Goal: Task Accomplishment & Management: Complete application form

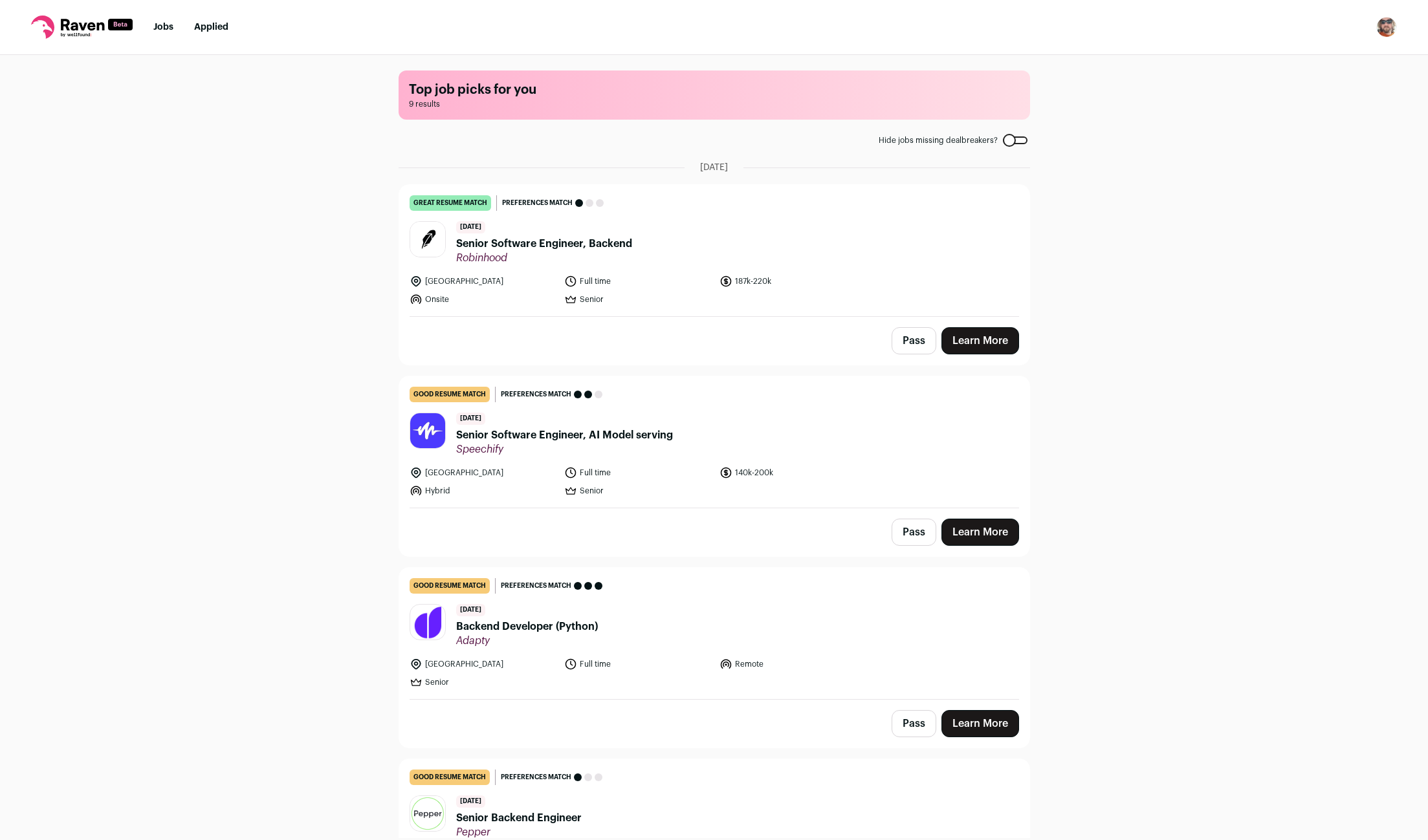
click at [974, 343] on link "Learn More" at bounding box center [980, 341] width 78 height 28
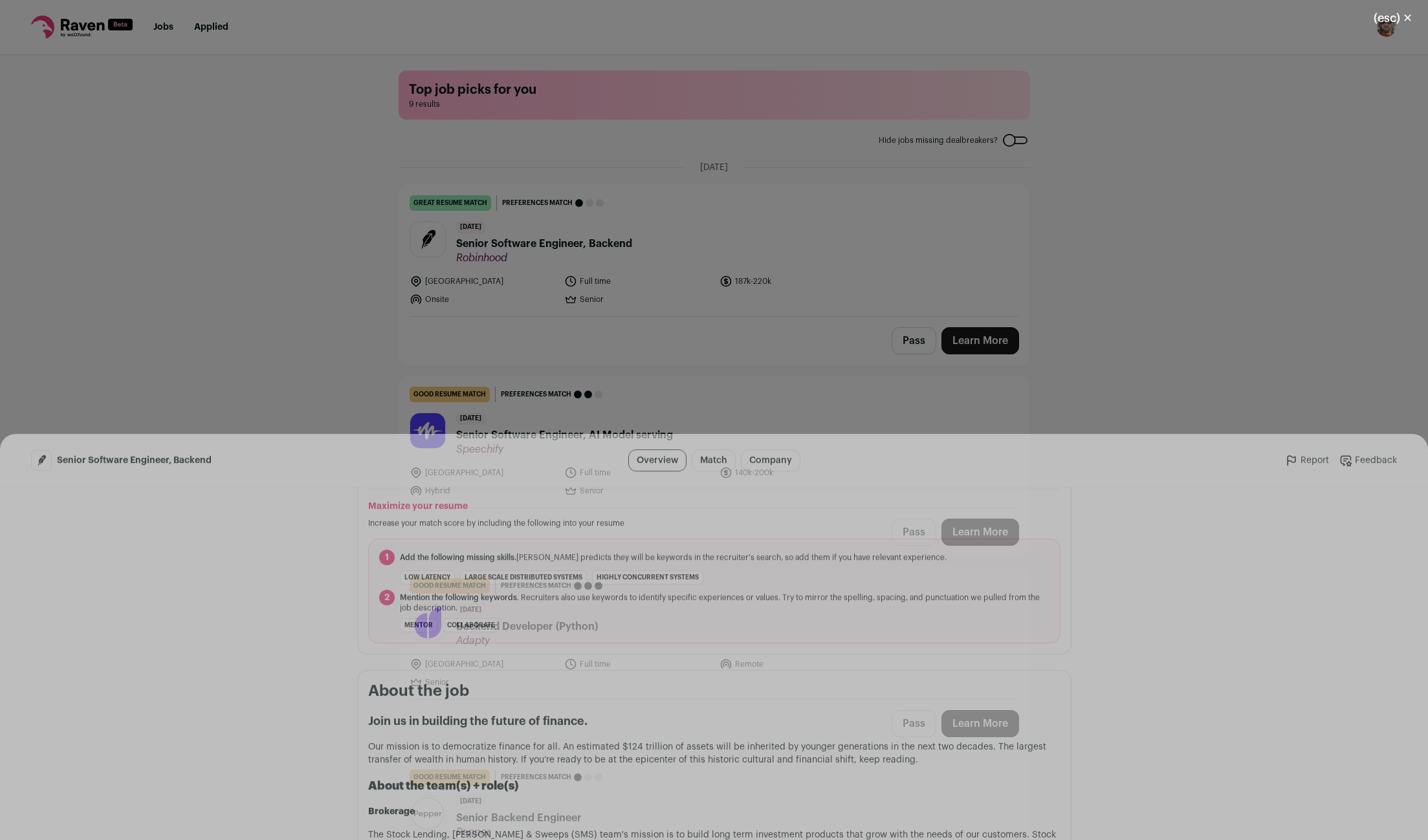
scroll to position [598, 0]
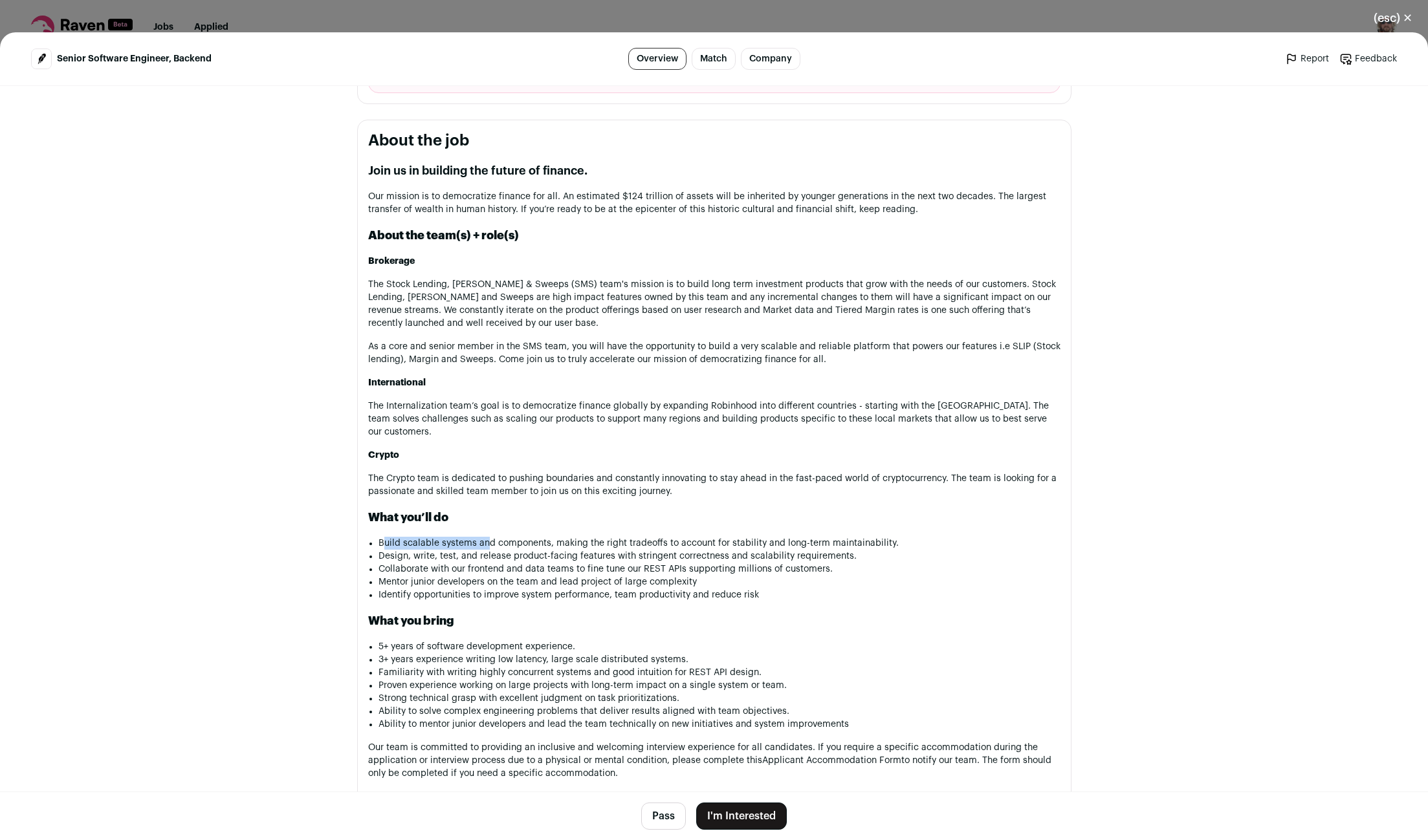
drag, startPoint x: 402, startPoint y: 546, endPoint x: 502, endPoint y: 544, distance: 100.0
click at [494, 544] on li "Build scalable systems and components, making the right tradeoffs to account fo…" at bounding box center [719, 544] width 682 height 13
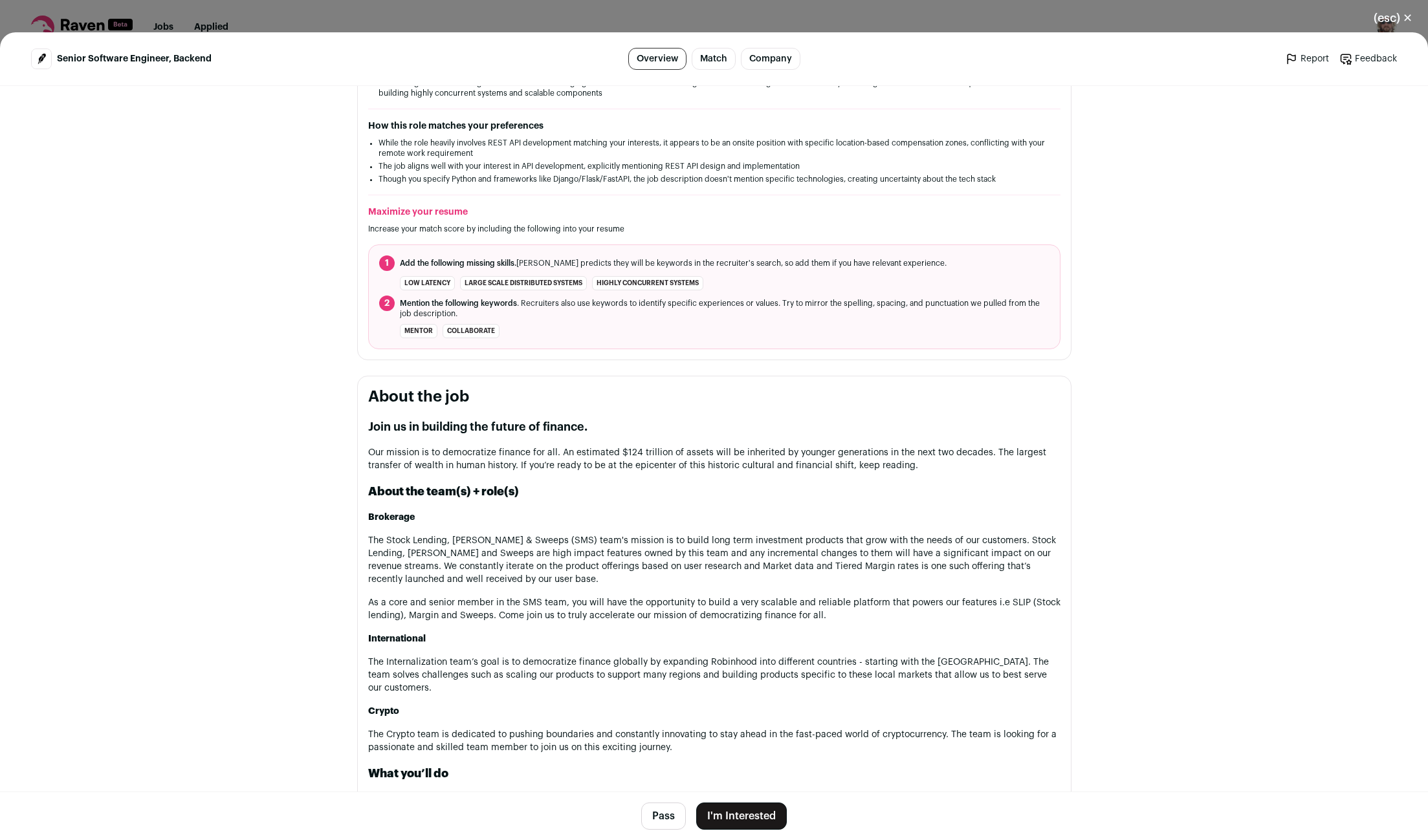
scroll to position [0, 0]
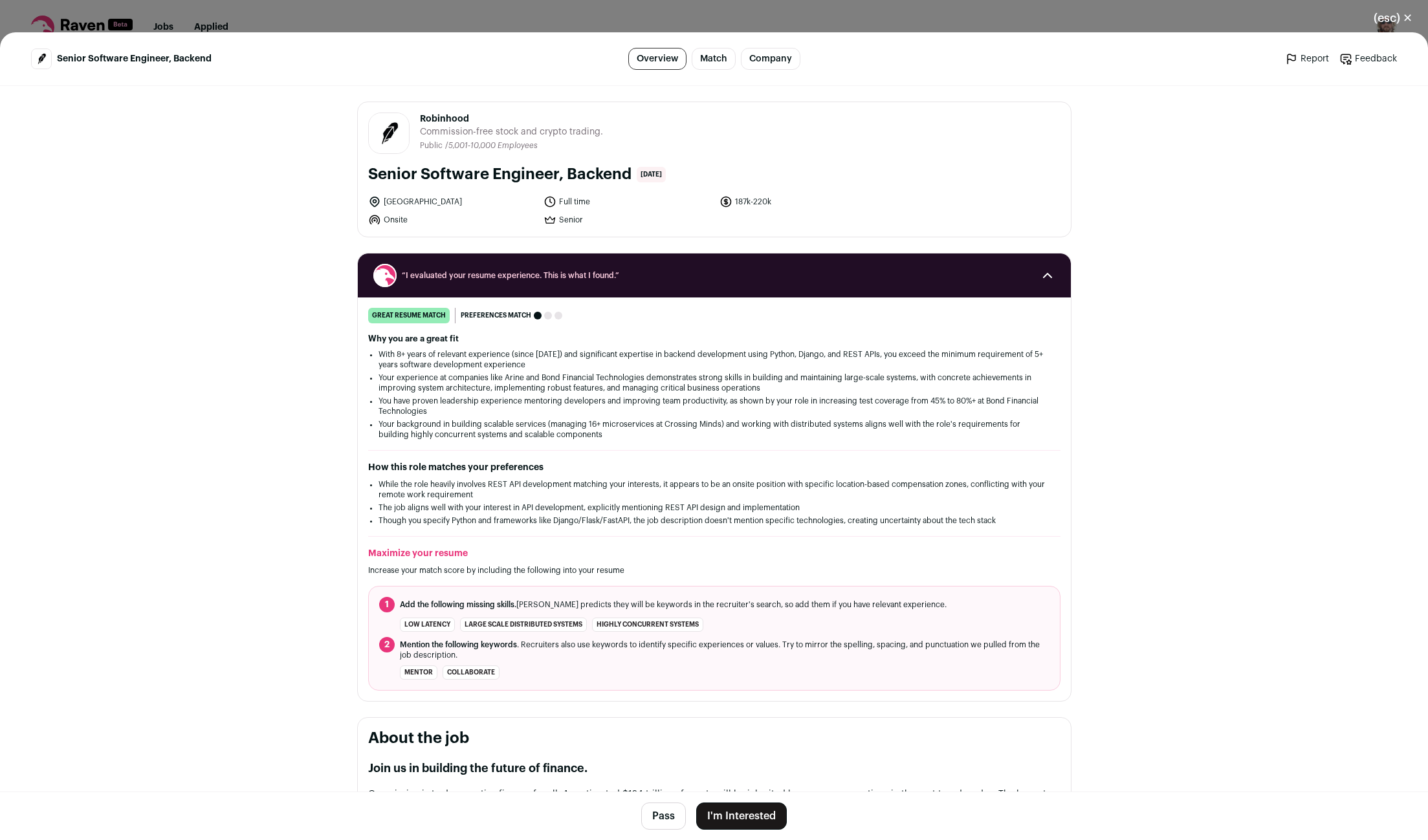
click at [738, 810] on button "I'm Interested" at bounding box center [742, 817] width 91 height 28
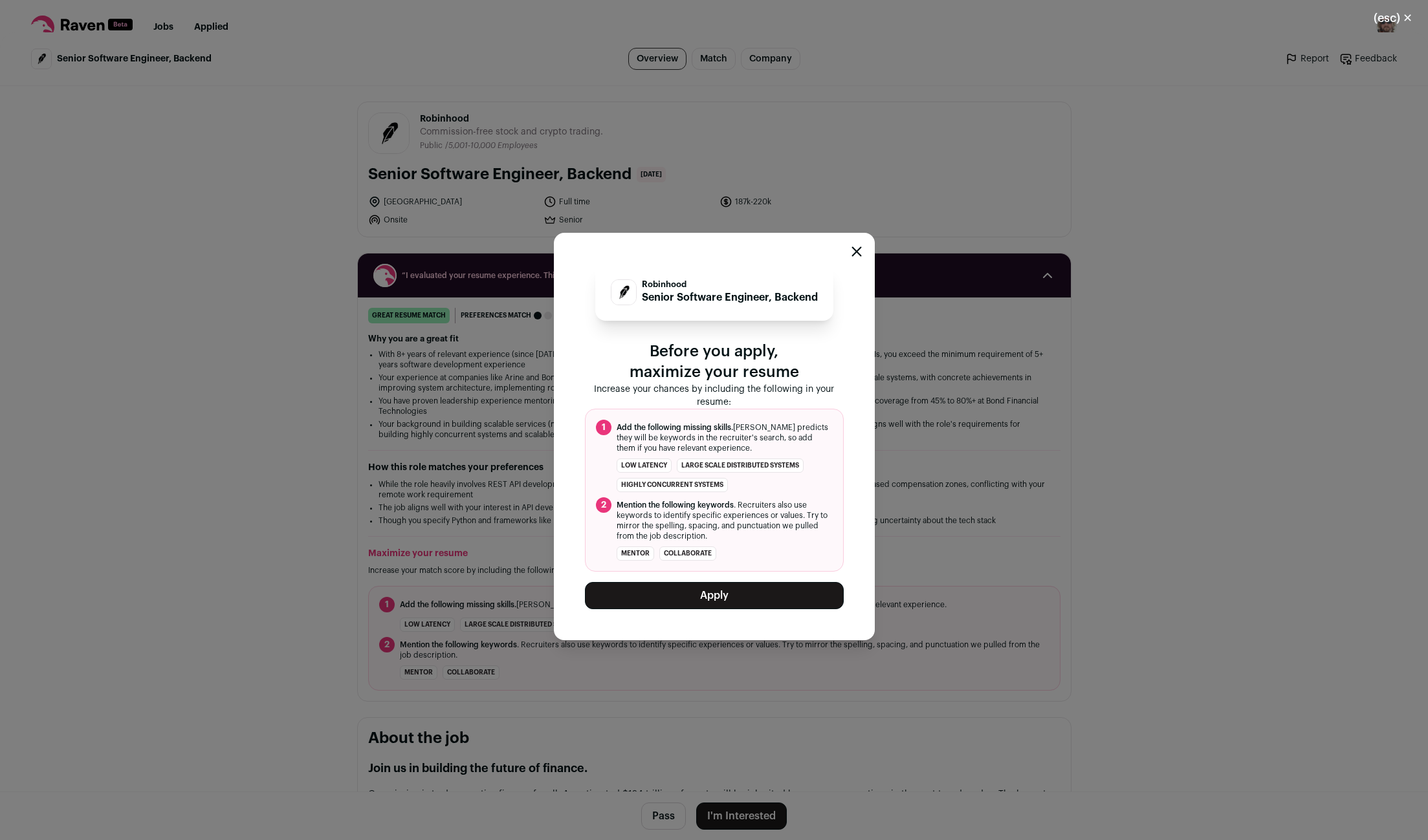
click at [678, 588] on button "Apply" at bounding box center [714, 595] width 259 height 28
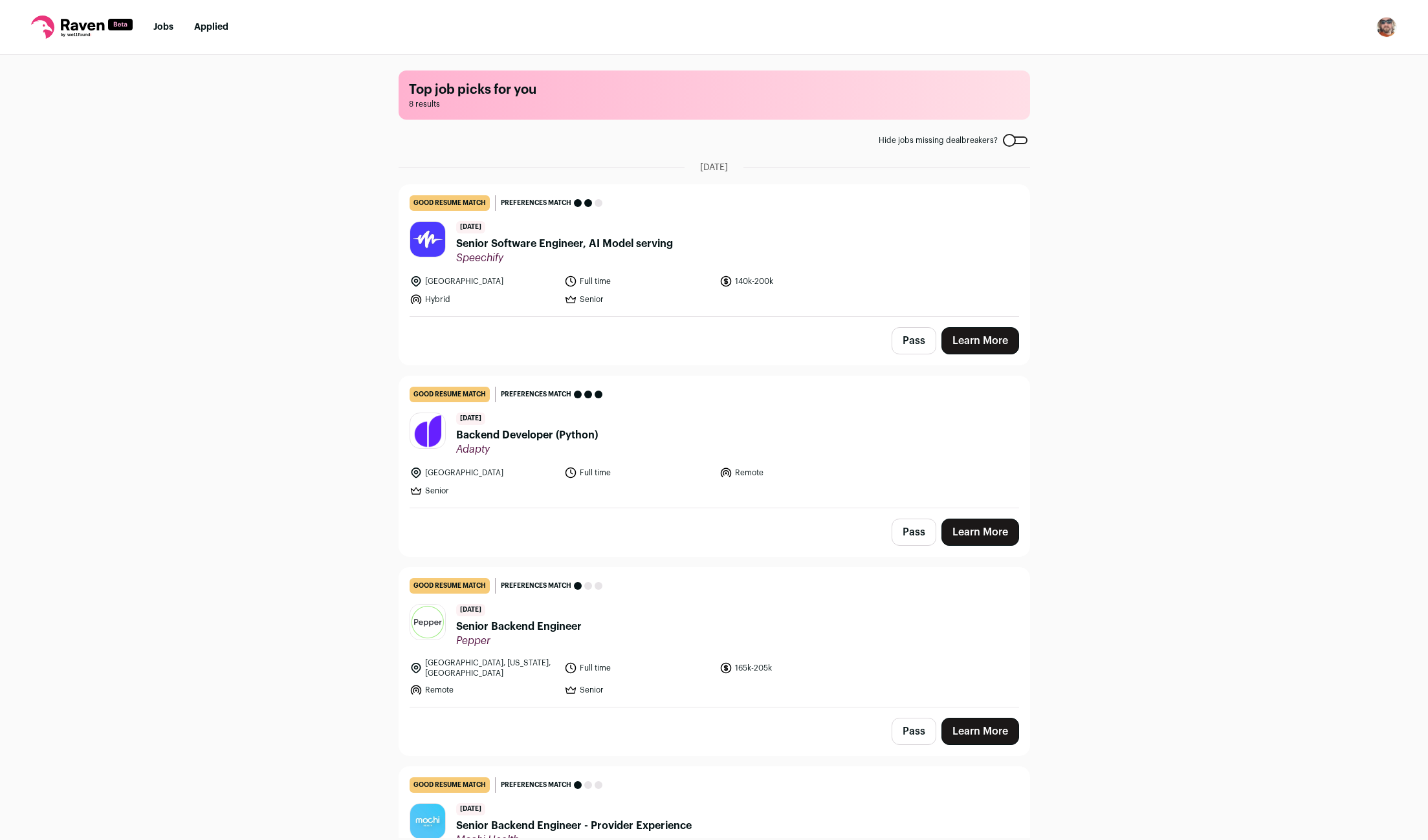
click at [1188, 267] on div "Top job picks for you 8 results Hide jobs missing dealbreakers? September 29th,…" at bounding box center [714, 446] width 1428 height 783
click at [1236, 388] on div "Top job picks for you 8 results Hide jobs missing dealbreakers? September 29th,…" at bounding box center [714, 446] width 1428 height 783
click at [982, 341] on link "Learn More" at bounding box center [980, 341] width 78 height 28
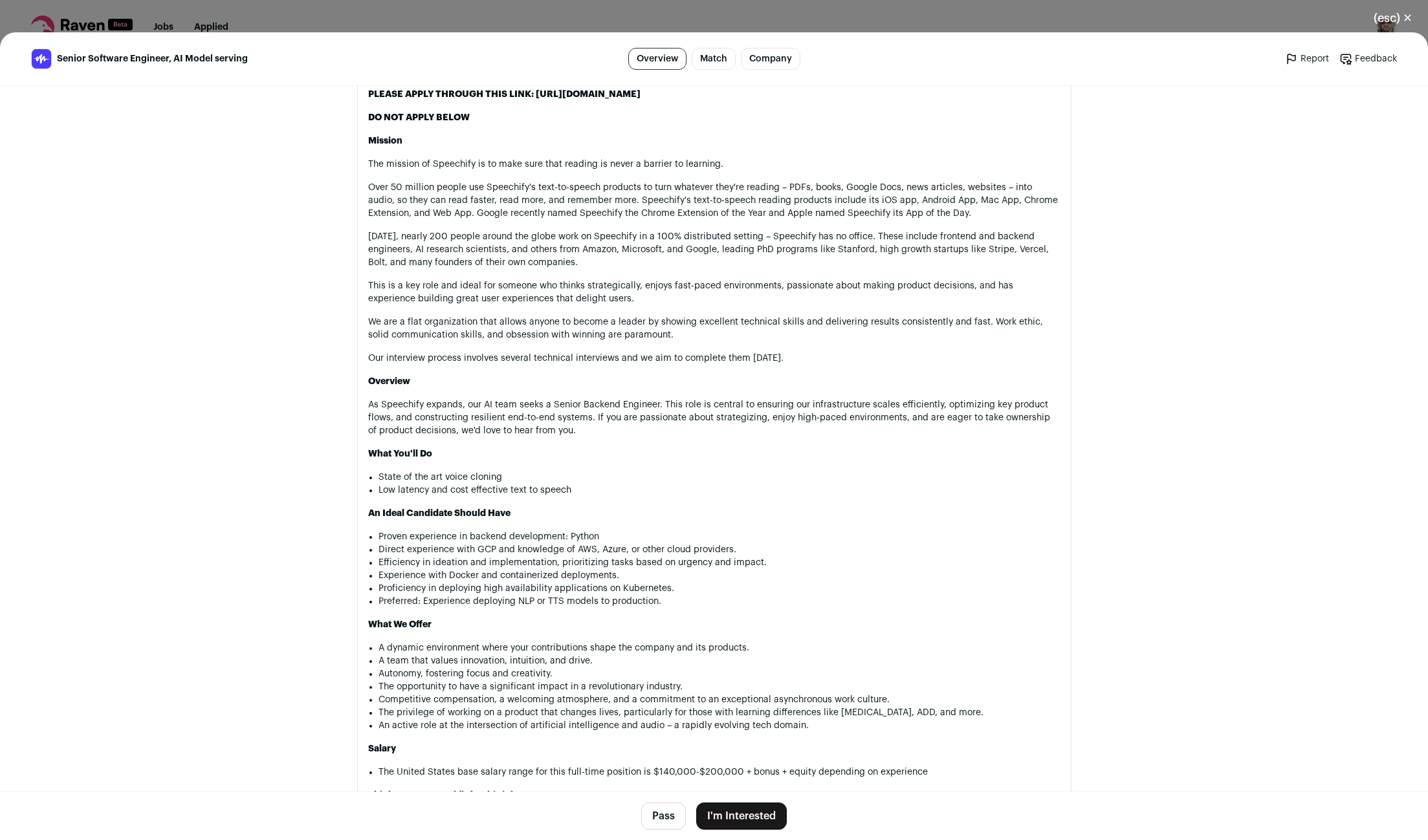
scroll to position [749, 0]
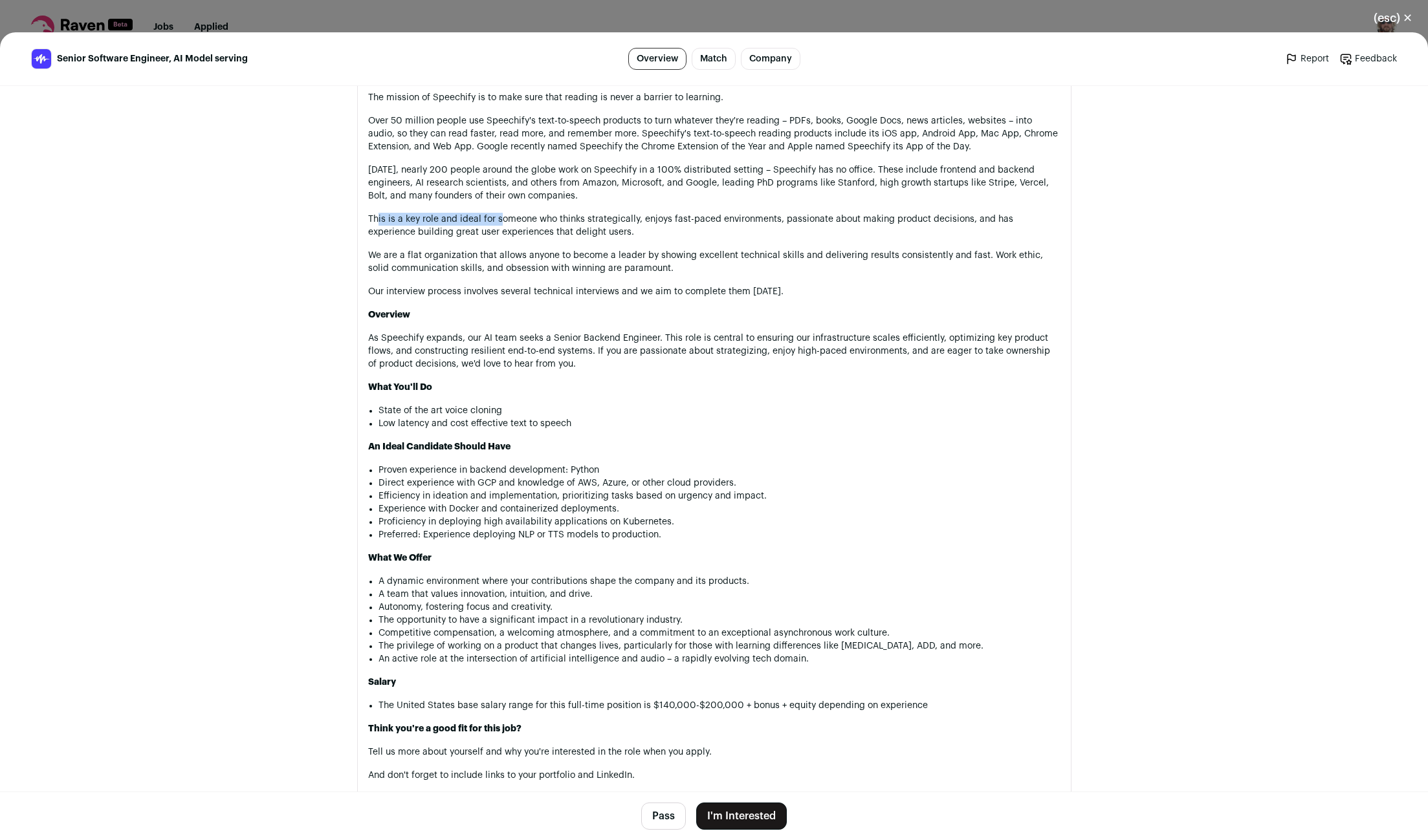
drag, startPoint x: 390, startPoint y: 222, endPoint x: 546, endPoint y: 218, distance: 156.1
click at [522, 219] on p "This is a key role and ideal for someone who thinks strategically, enjoys fast-…" at bounding box center [714, 226] width 692 height 26
drag, startPoint x: 408, startPoint y: 255, endPoint x: 594, endPoint y: 253, distance: 186.0
click at [577, 253] on p "We are a flat organization that allows anyone to become a leader by showing exc…" at bounding box center [714, 262] width 692 height 26
drag, startPoint x: 388, startPoint y: 123, endPoint x: 515, endPoint y: 118, distance: 127.1
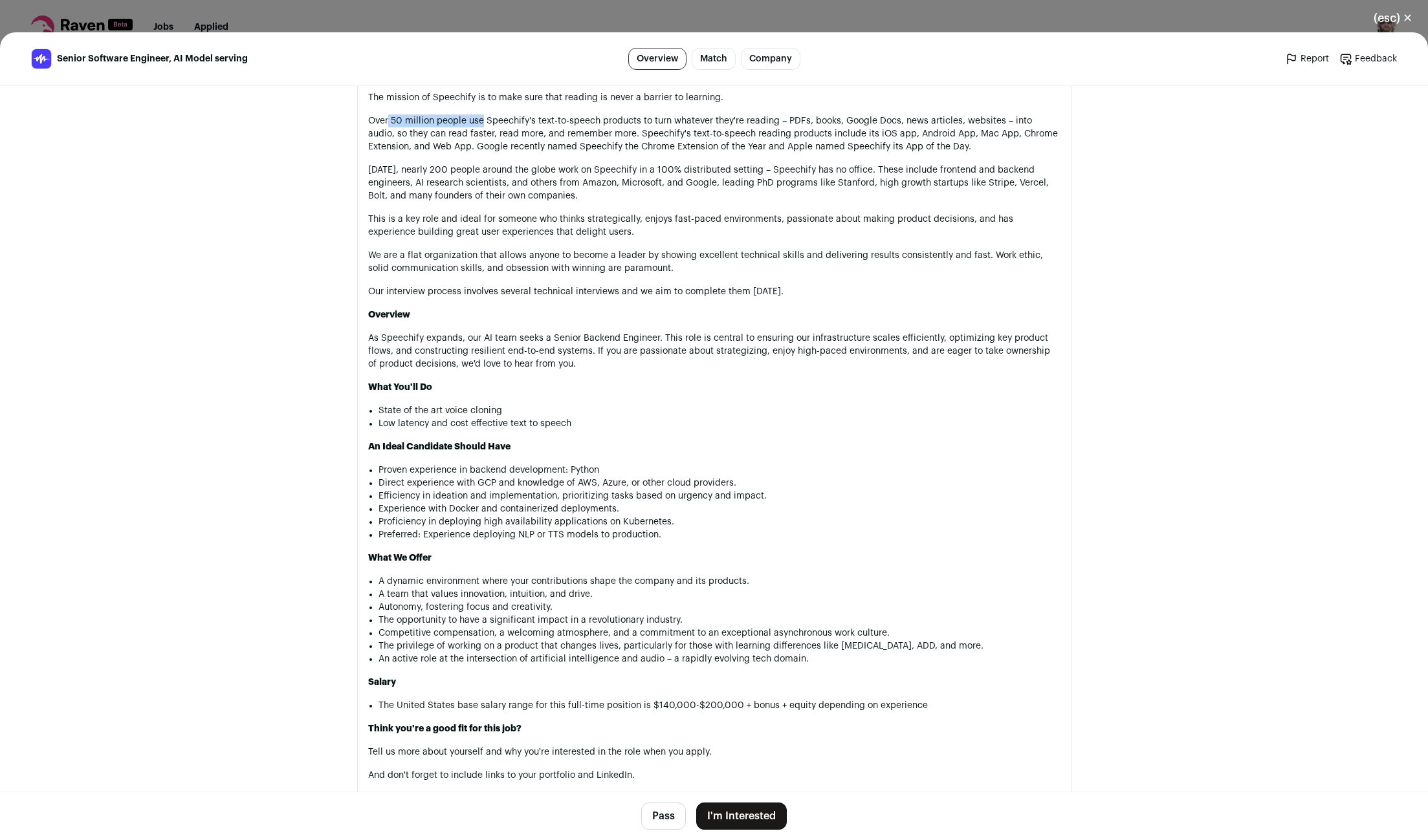
click at [494, 117] on p "Over 50 million people use Speechify's text-to-speech products to turn whatever…" at bounding box center [714, 134] width 692 height 39
drag, startPoint x: 439, startPoint y: 168, endPoint x: 495, endPoint y: 168, distance: 56.0
click at [495, 168] on p "Today, nearly 200 people around the globe work on Speechify in a 100% distribut…" at bounding box center [714, 183] width 692 height 39
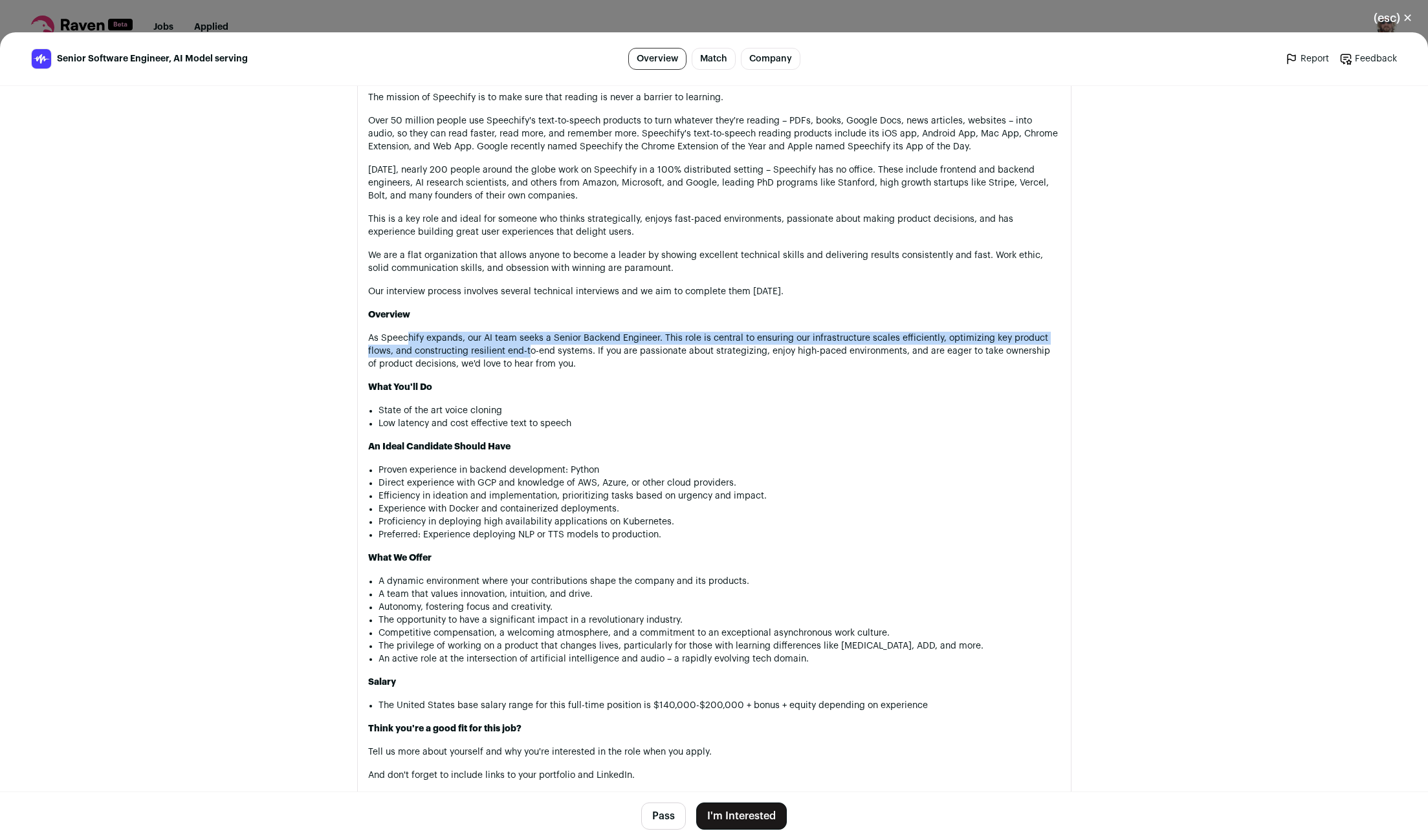
drag, startPoint x: 477, startPoint y: 347, endPoint x: 558, endPoint y: 351, distance: 81.1
click at [540, 351] on p "As Speechify expands, our AI team seeks a Senior Backend Engineer. This role is…" at bounding box center [714, 351] width 692 height 39
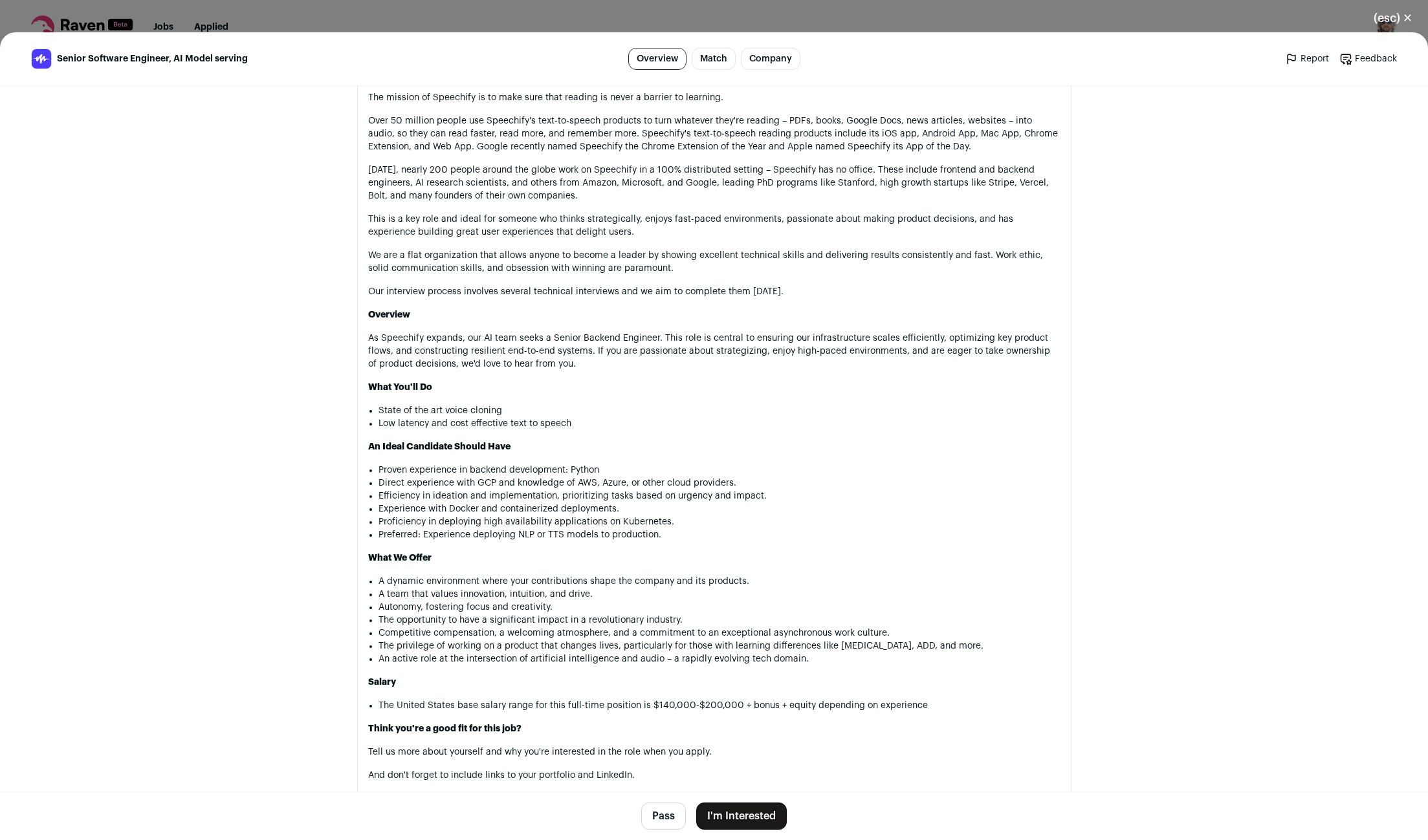
click at [558, 351] on p "As Speechify expands, our AI team seeks a Senior Backend Engineer. This role is…" at bounding box center [714, 351] width 692 height 39
drag, startPoint x: 566, startPoint y: 343, endPoint x: 635, endPoint y: 339, distance: 69.1
click at [635, 339] on p "As Speechify expands, our AI team seeks a Senior Backend Engineer. This role is…" at bounding box center [714, 351] width 692 height 39
drag, startPoint x: 685, startPoint y: 338, endPoint x: 806, endPoint y: 339, distance: 121.0
click at [784, 338] on p "As Speechify expands, our AI team seeks a Senior Backend Engineer. This role is…" at bounding box center [714, 351] width 692 height 39
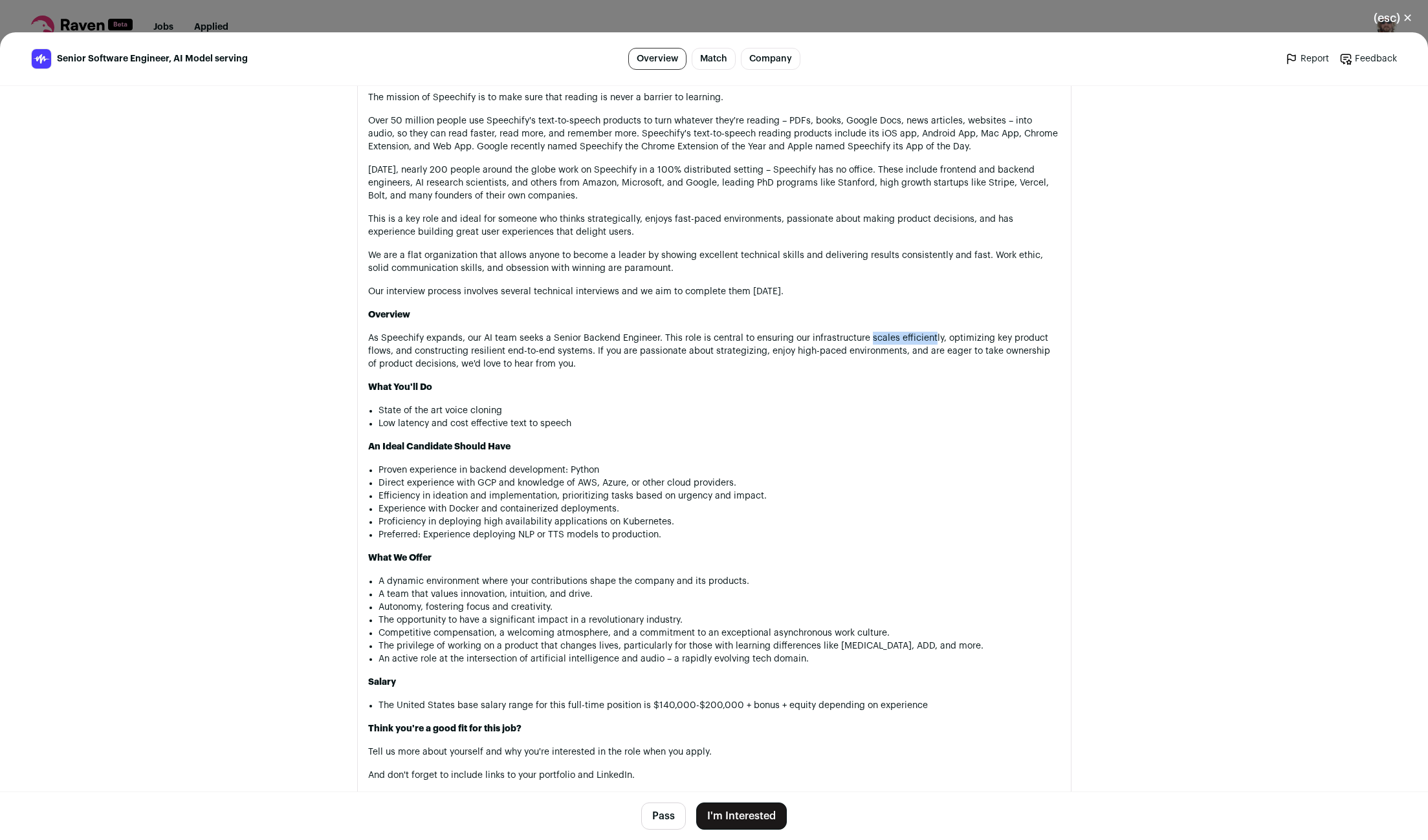
drag, startPoint x: 893, startPoint y: 343, endPoint x: 945, endPoint y: 342, distance: 52.0
click at [939, 342] on p "As Speechify expands, our AI team seeks a Senior Backend Engineer. This role is…" at bounding box center [714, 351] width 692 height 39
drag, startPoint x: 960, startPoint y: 342, endPoint x: 1020, endPoint y: 341, distance: 60.0
click at [1011, 341] on p "As Speechify expands, our AI team seeks a Senior Backend Engineer. This role is…" at bounding box center [714, 351] width 692 height 39
drag, startPoint x: 425, startPoint y: 352, endPoint x: 490, endPoint y: 353, distance: 65.0
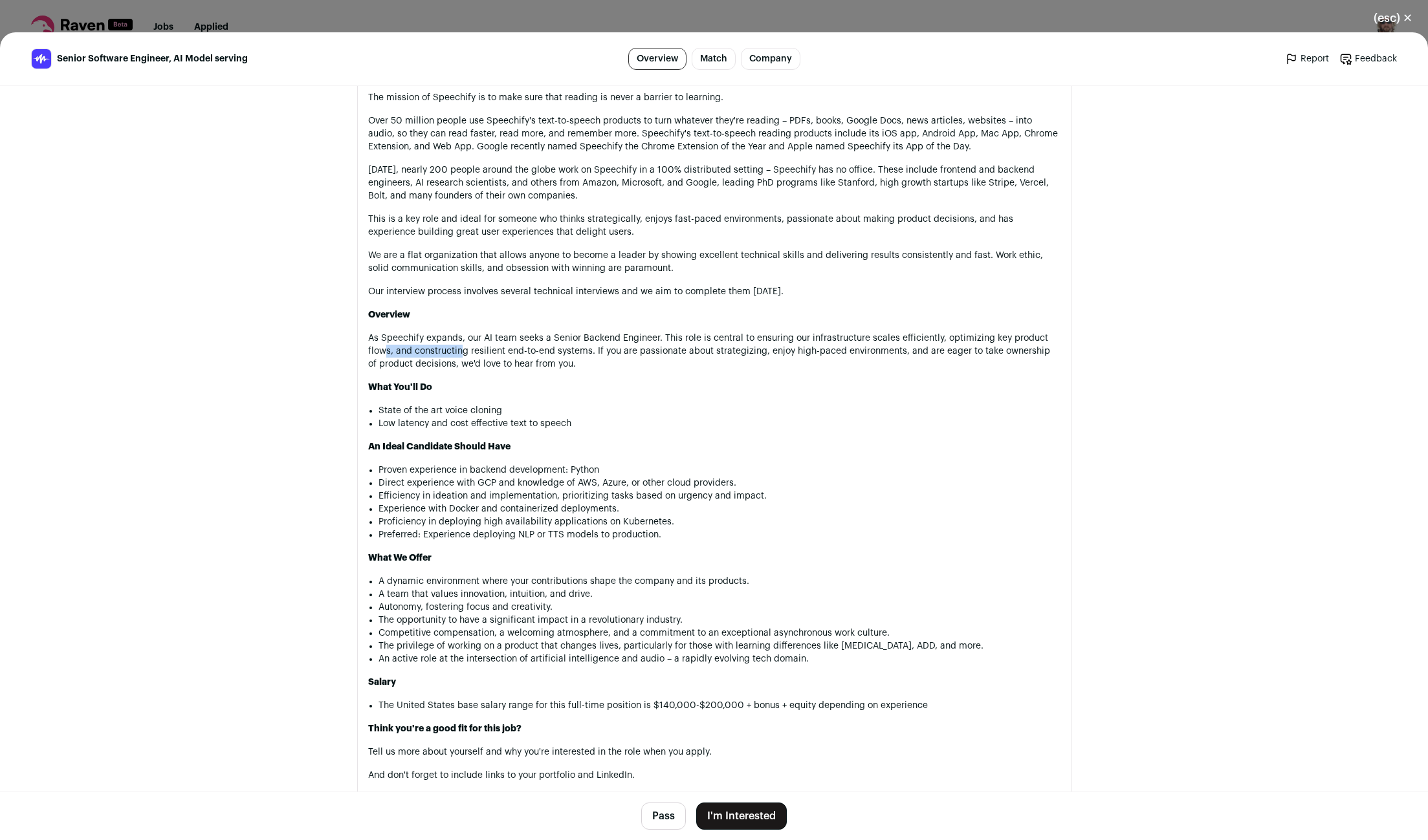
click at [467, 352] on p "As Speechify expands, our AI team seeks a Senior Backend Engineer. This role is…" at bounding box center [714, 351] width 692 height 39
drag, startPoint x: 553, startPoint y: 356, endPoint x: 639, endPoint y: 357, distance: 86.0
click at [610, 356] on p "As Speechify expands, our AI team seeks a Senior Backend Engineer. This role is…" at bounding box center [714, 351] width 692 height 39
drag, startPoint x: 694, startPoint y: 358, endPoint x: 780, endPoint y: 356, distance: 86.0
click at [753, 357] on p "As Speechify expands, our AI team seeks a Senior Backend Engineer. This role is…" at bounding box center [714, 351] width 692 height 39
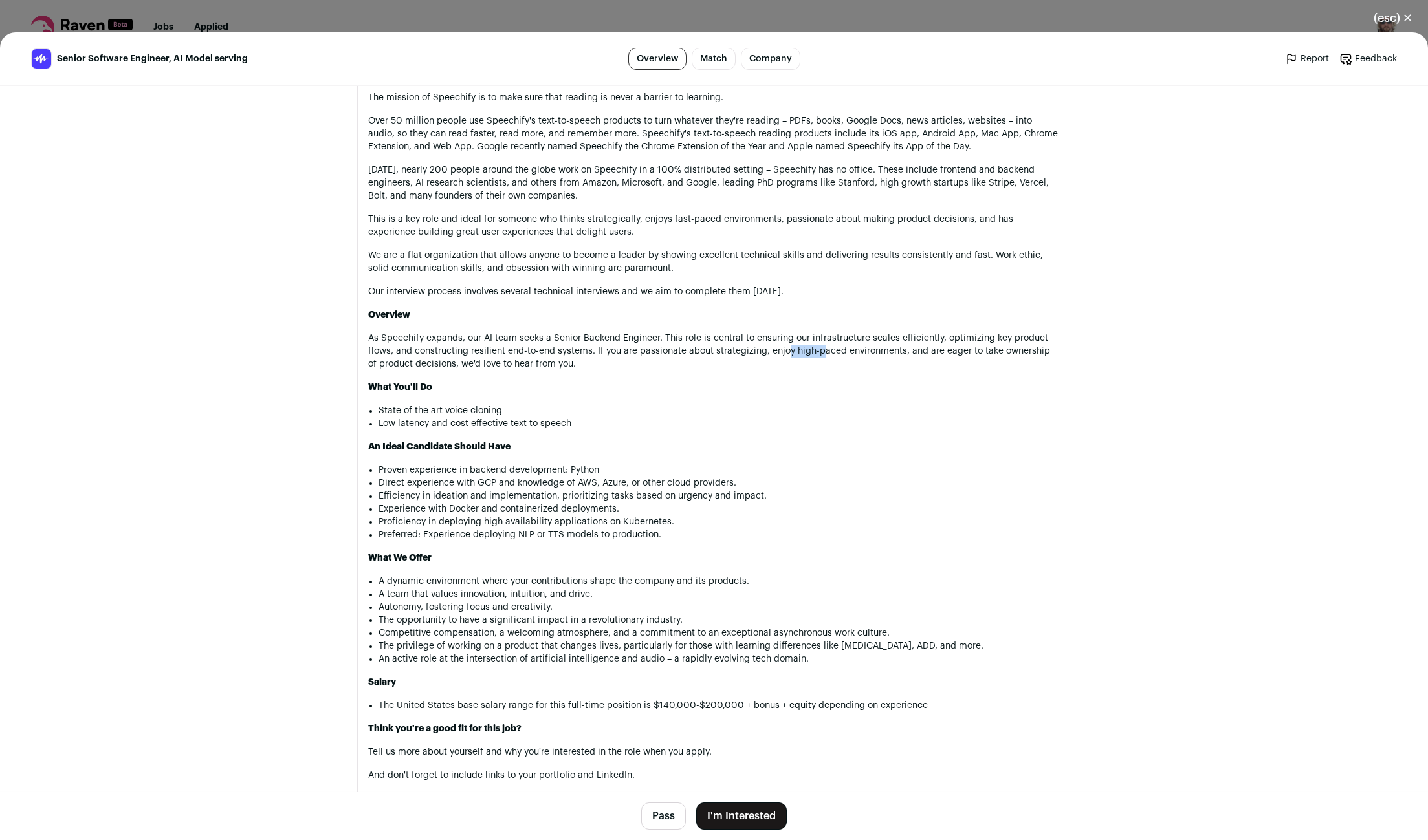
drag, startPoint x: 785, startPoint y: 357, endPoint x: 821, endPoint y: 352, distance: 36.3
click at [821, 352] on p "As Speechify expands, our AI team seeks a Senior Backend Engineer. This role is…" at bounding box center [714, 351] width 692 height 39
drag, startPoint x: 915, startPoint y: 356, endPoint x: 434, endPoint y: 369, distance: 481.2
click at [425, 368] on p "As Speechify expands, our AI team seeks a Senior Backend Engineer. This role is…" at bounding box center [714, 351] width 692 height 39
drag, startPoint x: 457, startPoint y: 370, endPoint x: 563, endPoint y: 372, distance: 106.0
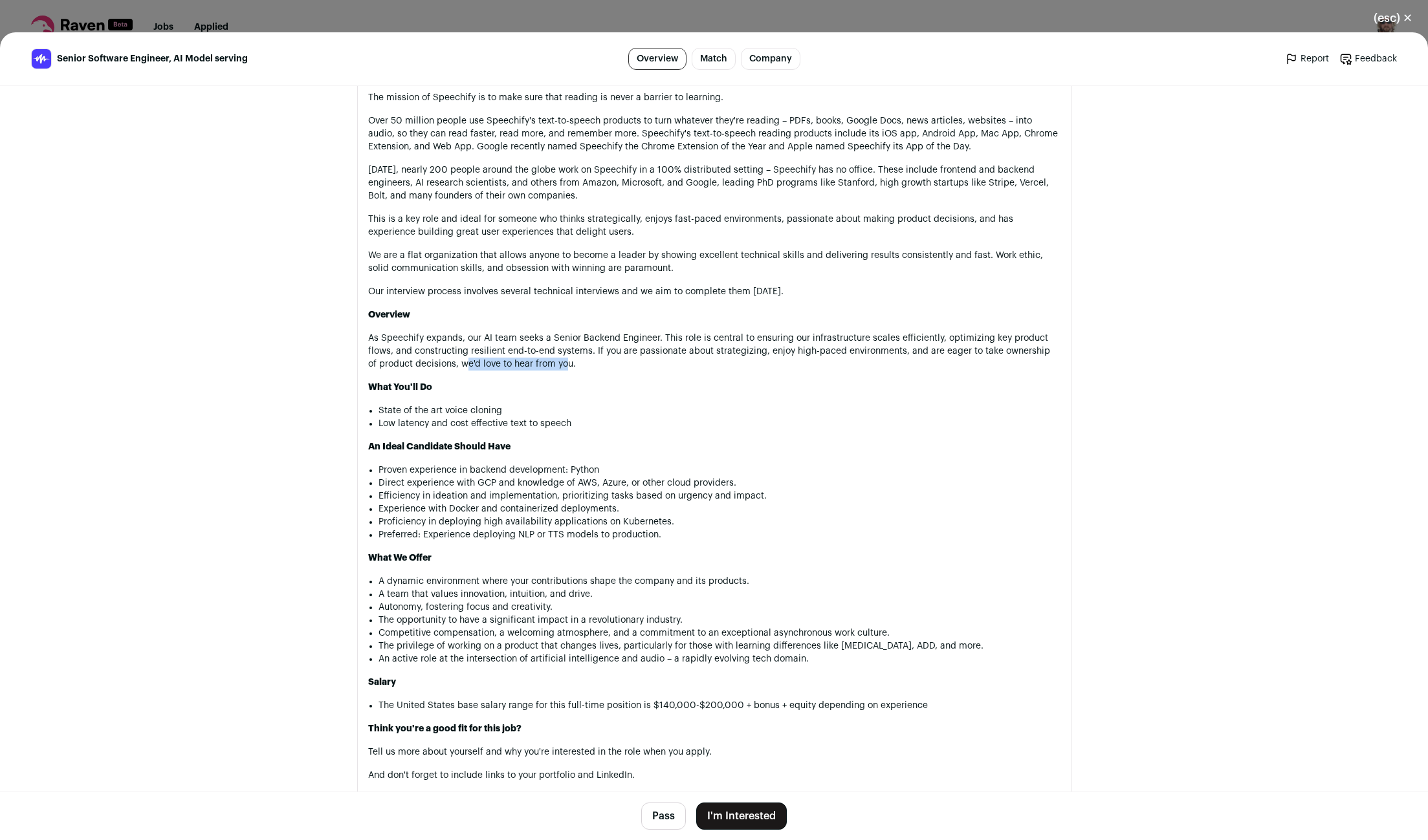
click at [560, 371] on div "PLEASE APPLY THROUGH THIS LINK: https://job-boards.greenhouse.io/speechify/jobs…" at bounding box center [714, 454] width 692 height 867
drag, startPoint x: 402, startPoint y: 414, endPoint x: 503, endPoint y: 415, distance: 101.0
click at [495, 415] on li "State of the art voice cloning" at bounding box center [719, 411] width 682 height 13
drag, startPoint x: 392, startPoint y: 428, endPoint x: 495, endPoint y: 428, distance: 103.0
click at [492, 428] on li "Low latency and cost effective text to speech" at bounding box center [719, 424] width 682 height 13
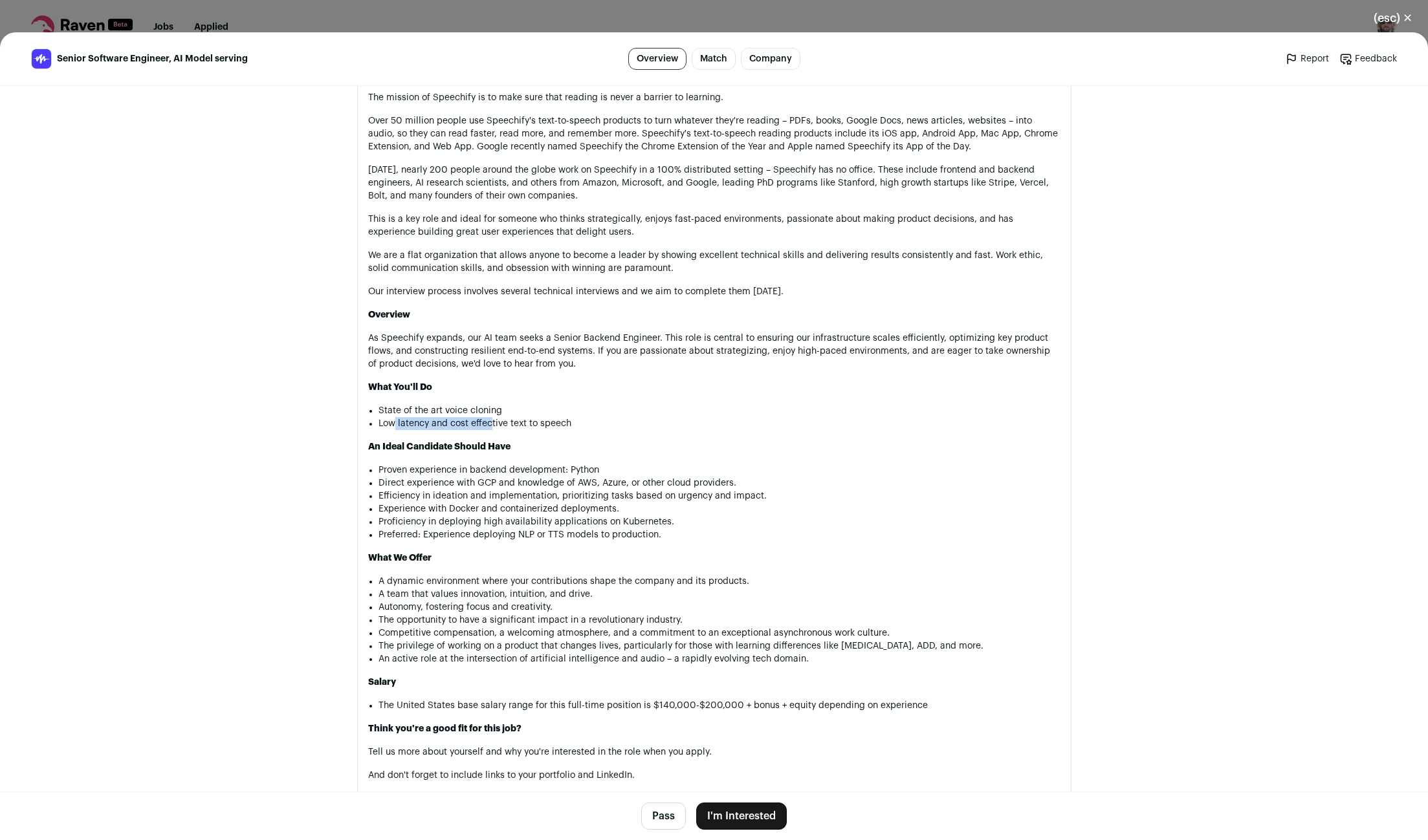
click at [662, 823] on button "Pass" at bounding box center [663, 817] width 45 height 28
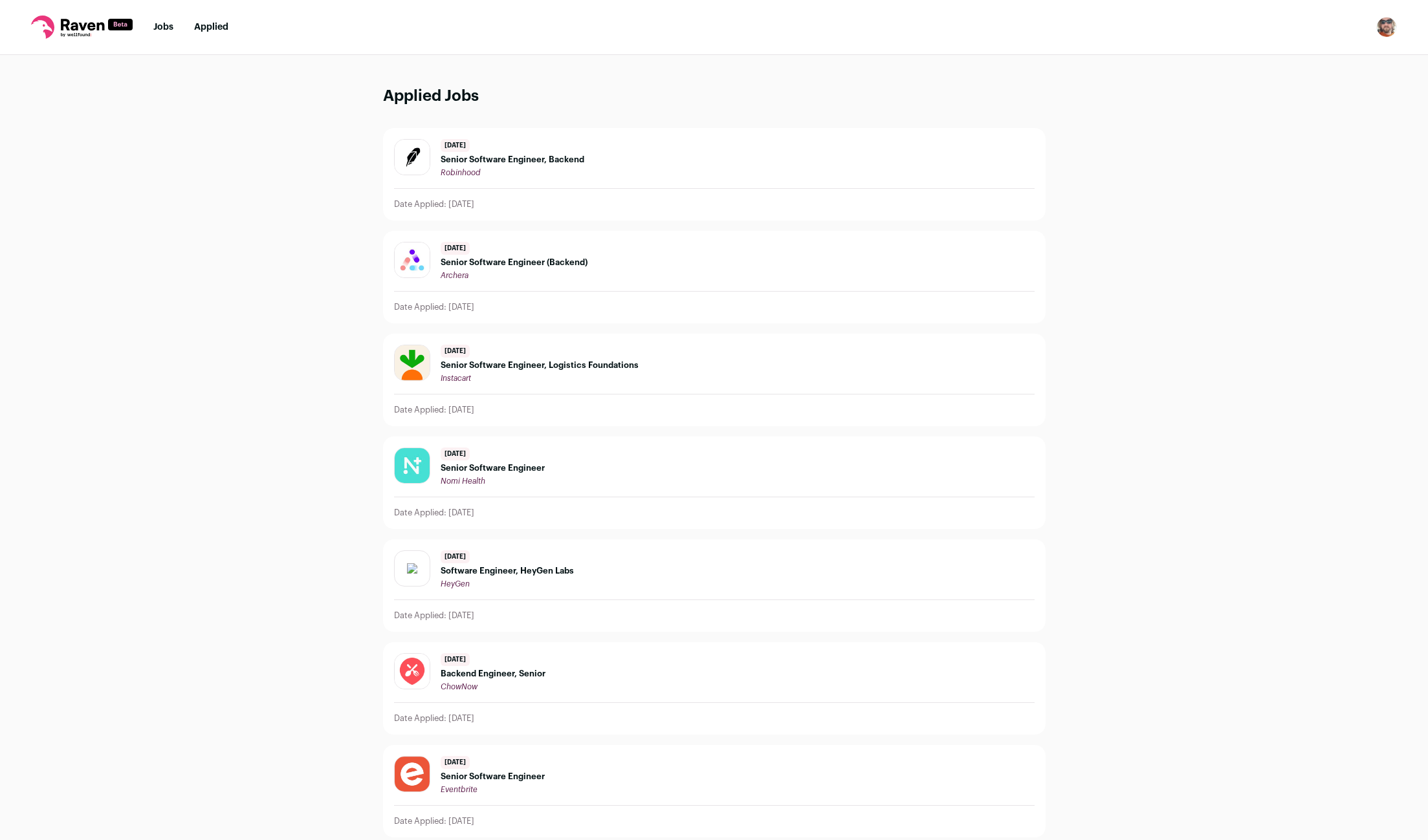
click at [554, 161] on span "Senior Software Engineer, Backend" at bounding box center [512, 160] width 143 height 11
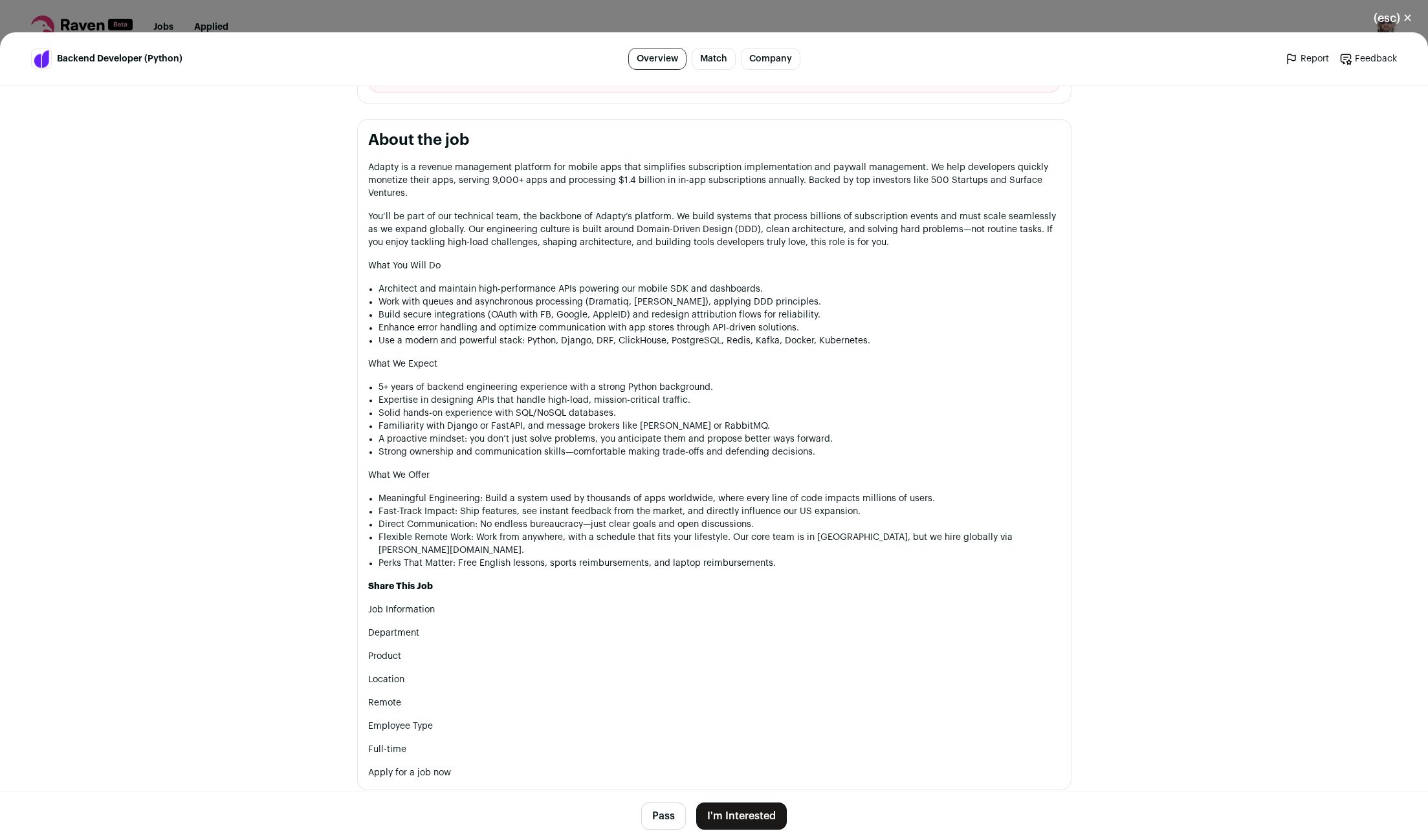
scroll to position [598, 0]
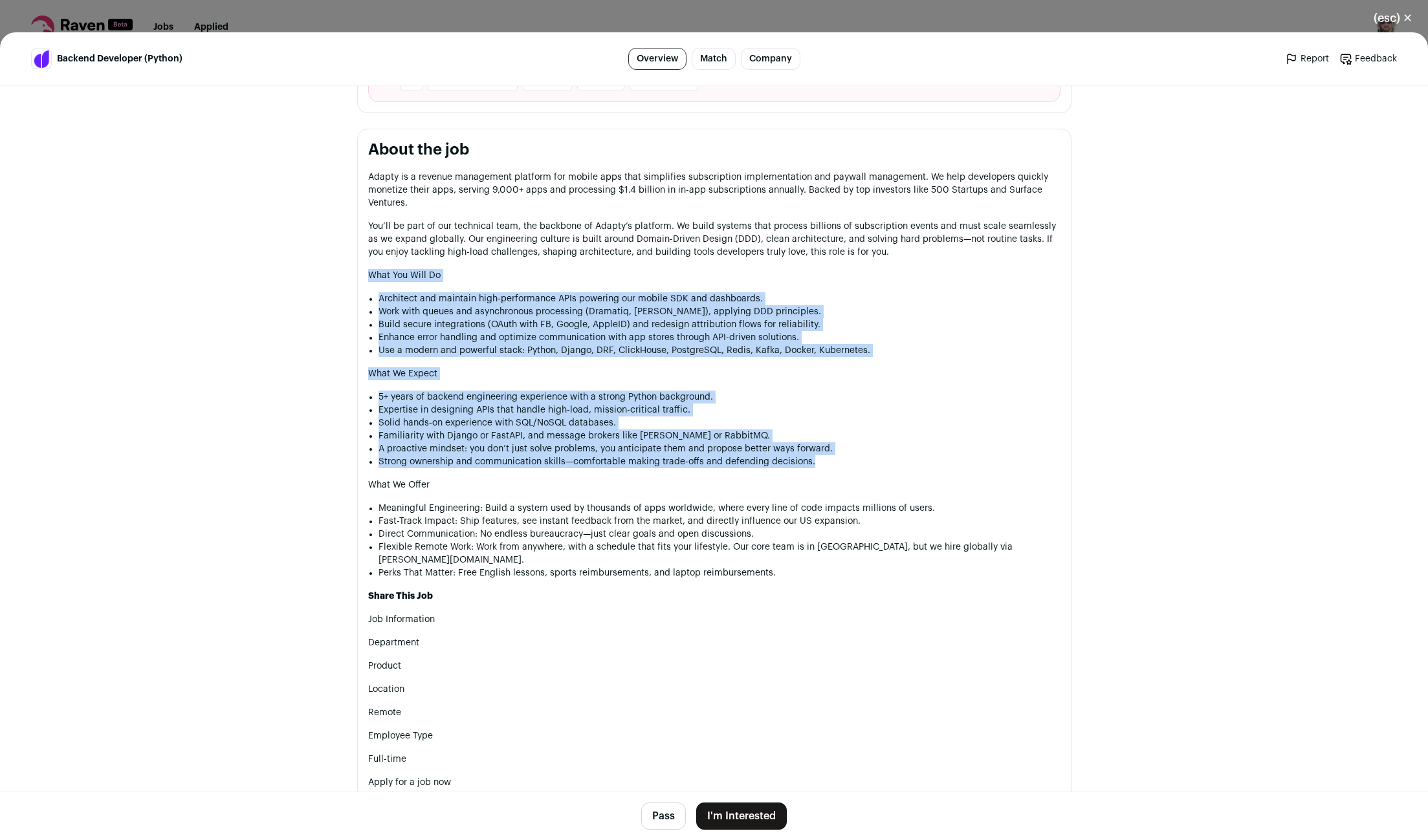
drag, startPoint x: 826, startPoint y: 473, endPoint x: 370, endPoint y: 298, distance: 488.4
click at [370, 298] on div "Adapty is a revenue management platform for mobile apps that simplifies subscri…" at bounding box center [714, 480] width 692 height 618
copy div "What You Will Do Architect and maintain high-performance APIs powering our mobi…"
click at [938, 429] on li "Solid hands-on experience with SQL/NoSQL databases." at bounding box center [719, 423] width 682 height 13
drag, startPoint x: 843, startPoint y: 476, endPoint x: 339, endPoint y: 285, distance: 539.0
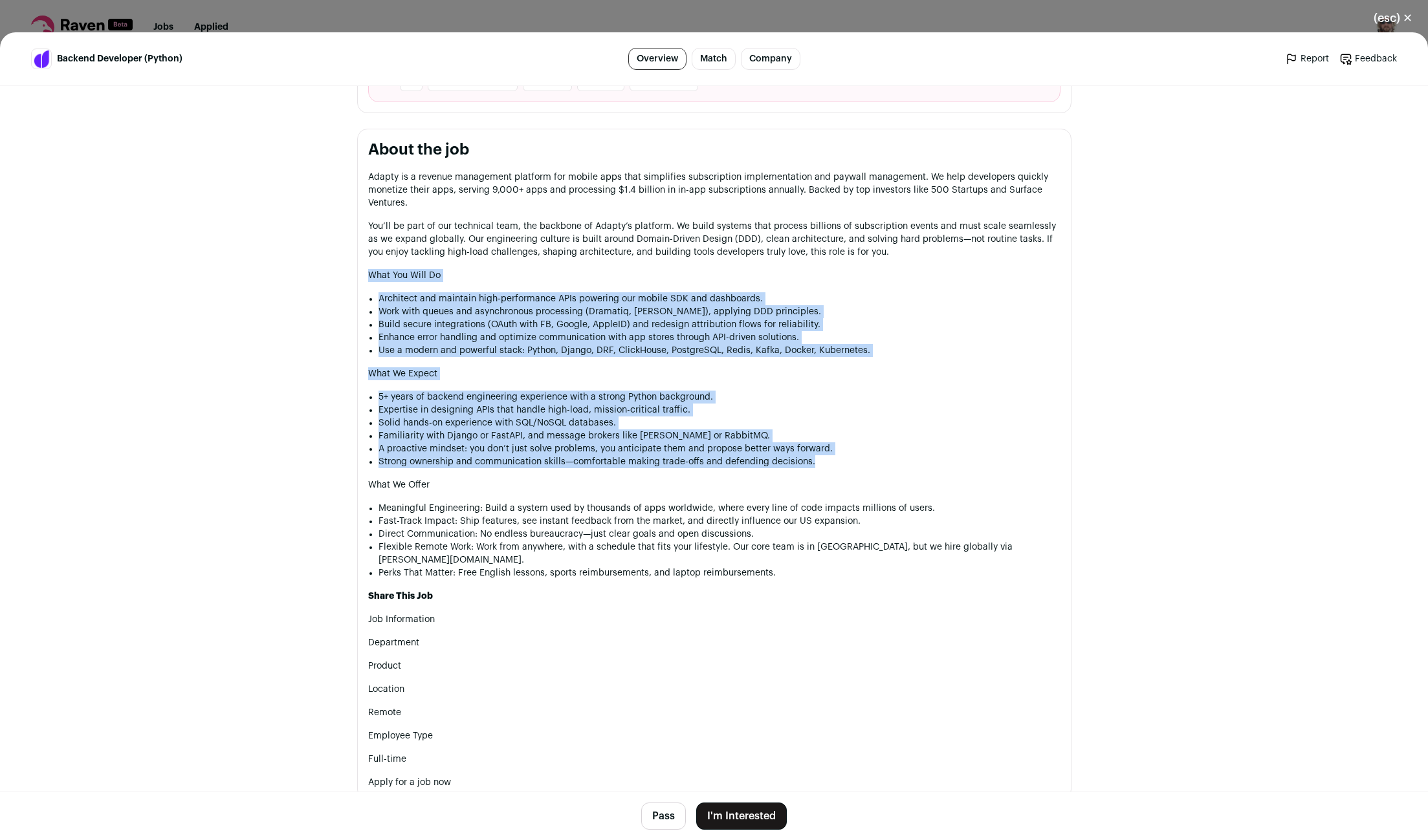
click at [339, 285] on div "Adapty adapty.io Public / Private Private Valuation Unknown Company size 51-100…" at bounding box center [714, 319] width 776 height 1661
copy div "What You Will Do Architect and maintain high-performance APIs powering our mobi…"
click at [746, 815] on button "I'm Interested" at bounding box center [742, 817] width 91 height 28
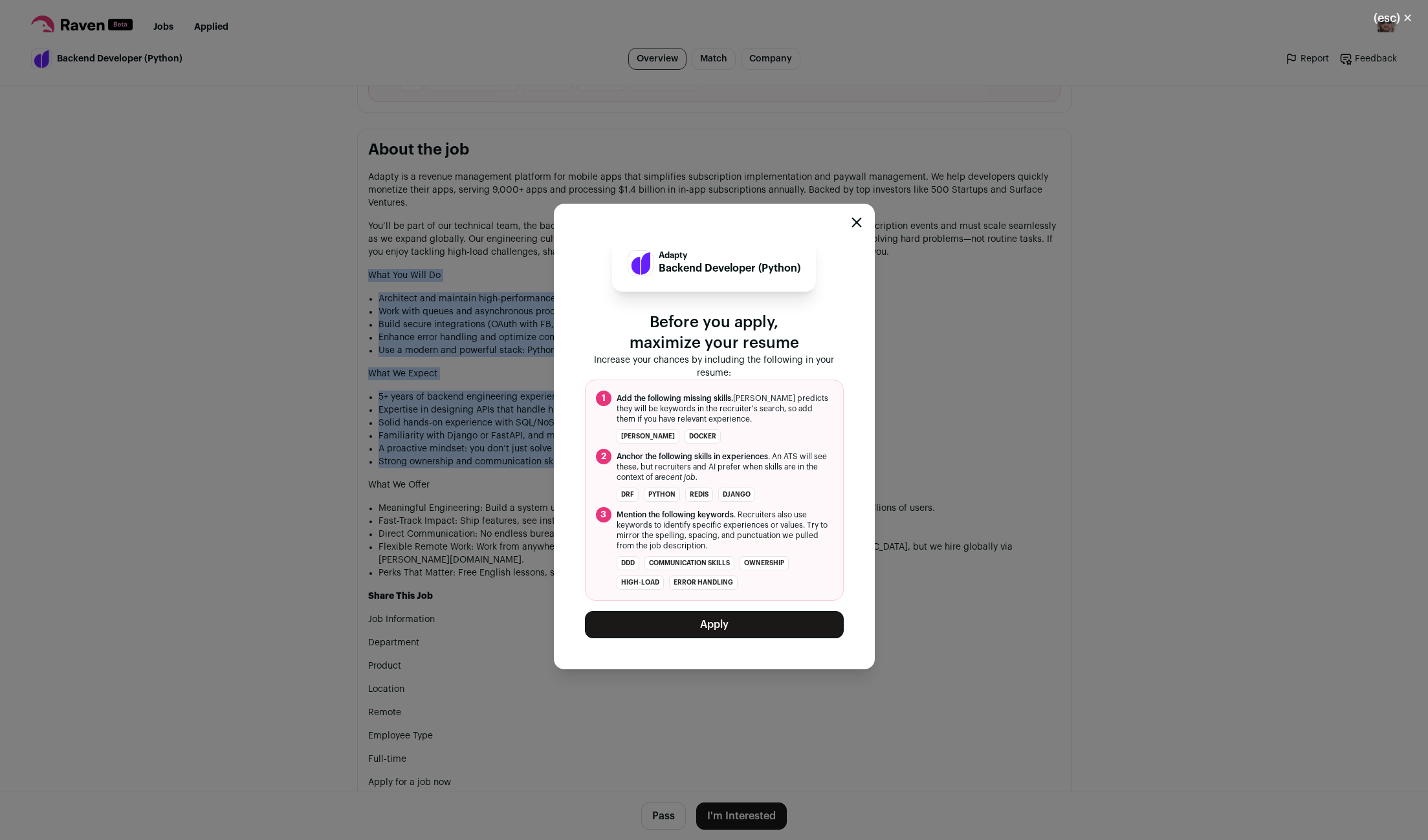
click at [689, 621] on button "Apply" at bounding box center [714, 625] width 259 height 28
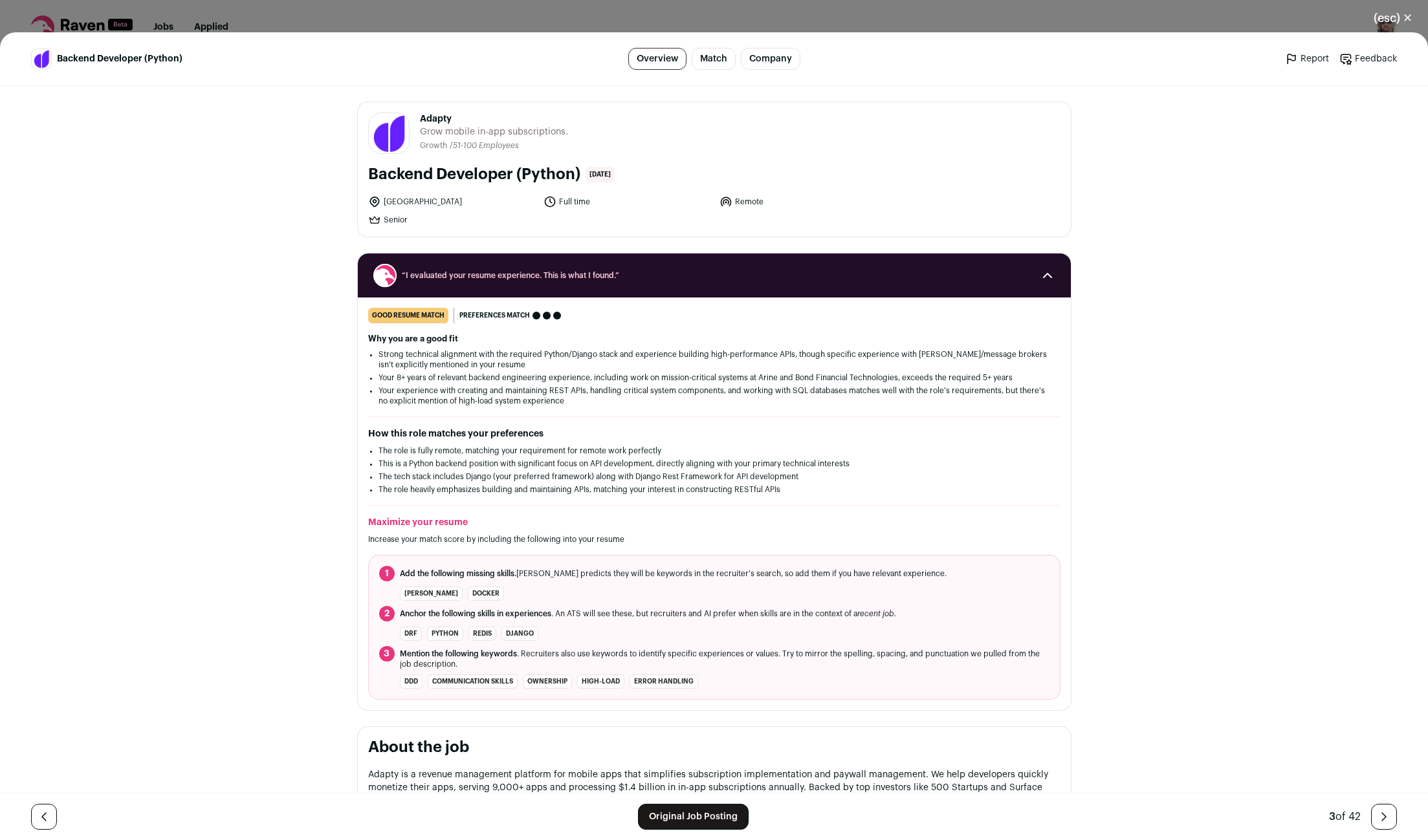
click at [1405, 19] on button "(esc) ✕" at bounding box center [1392, 18] width 70 height 28
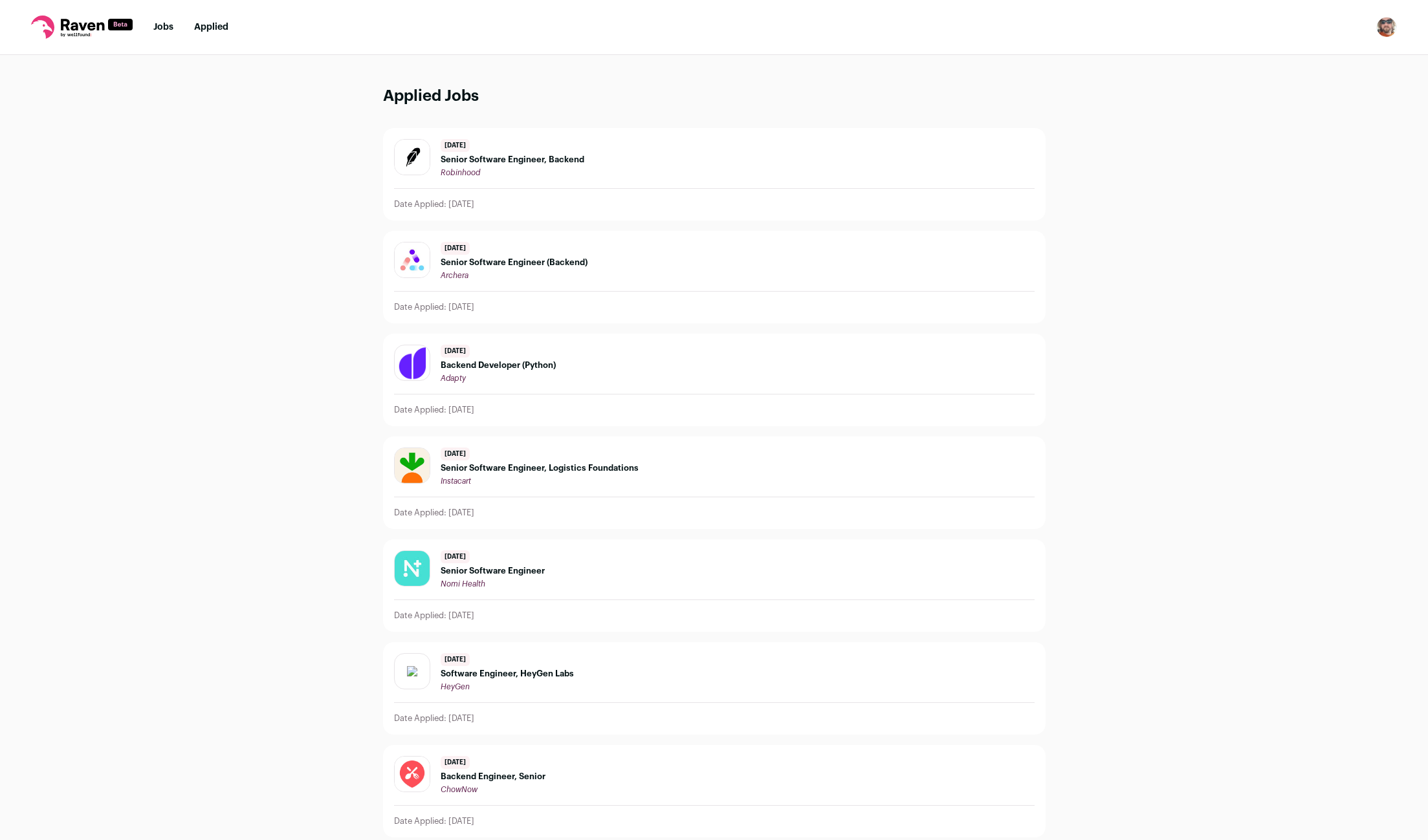
click at [870, 313] on div "1 day ago Senior Software Engineer (Backend) Archera Date Applied: 2025/09/30" at bounding box center [714, 277] width 661 height 92
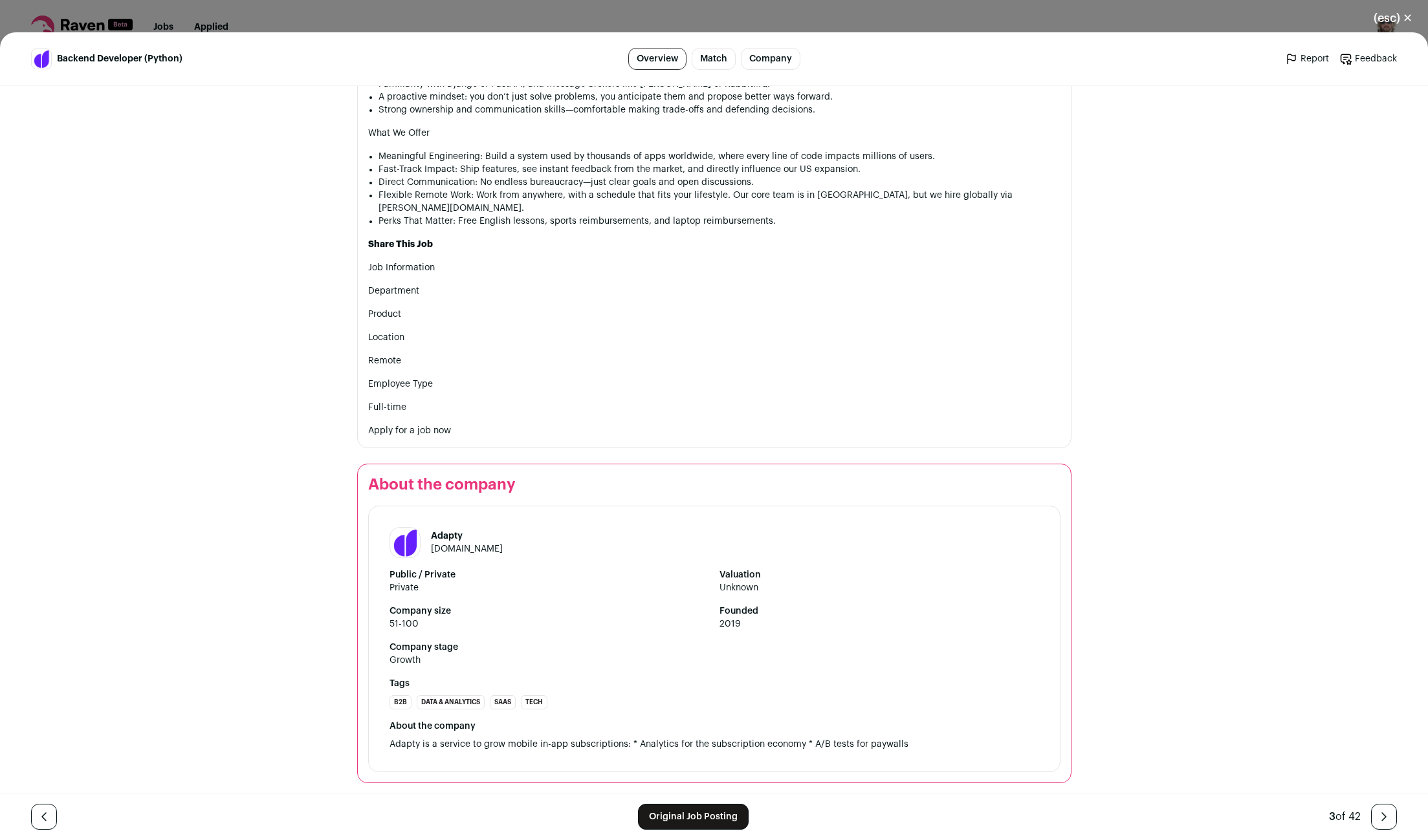
scroll to position [959, 0]
